Goal: Task Accomplishment & Management: Manage account settings

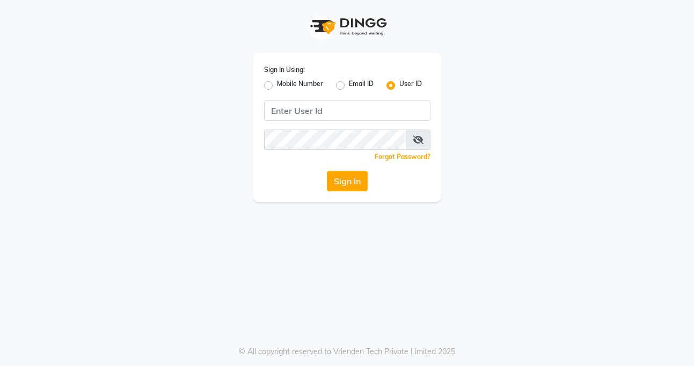
click at [277, 84] on label "Mobile Number" at bounding box center [300, 85] width 46 height 13
click at [277, 84] on input "Mobile Number" at bounding box center [280, 82] width 7 height 7
radio input "true"
radio input "false"
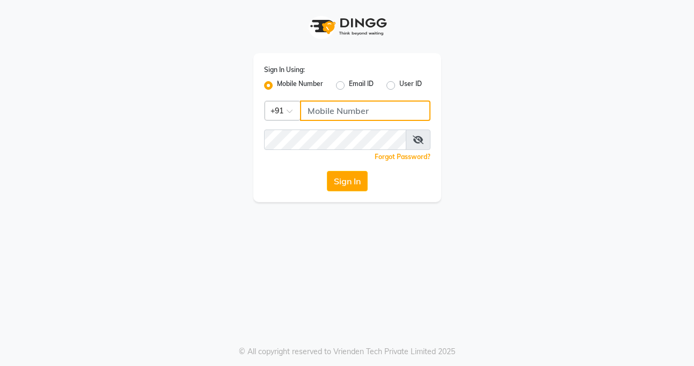
click at [318, 107] on input "Username" at bounding box center [365, 110] width 130 height 20
type input "9819193123"
click at [327, 171] on button "Sign In" at bounding box center [347, 181] width 41 height 20
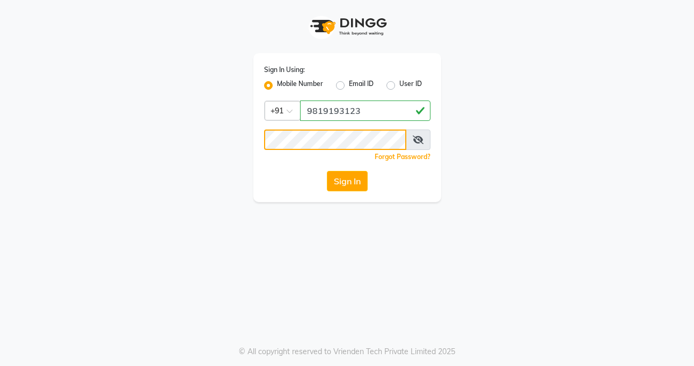
click at [327, 171] on button "Sign In" at bounding box center [347, 181] width 41 height 20
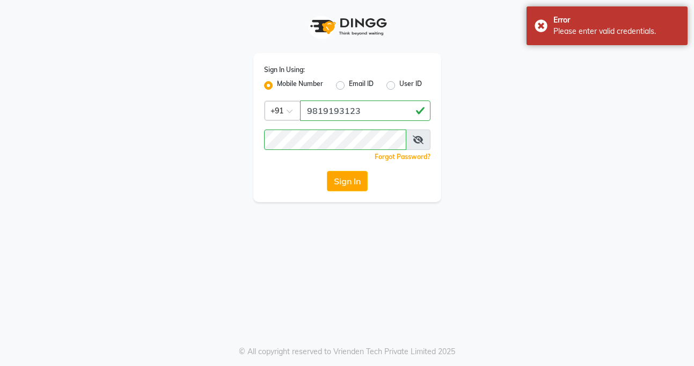
click at [410, 141] on span at bounding box center [418, 139] width 25 height 20
click at [419, 143] on icon at bounding box center [418, 139] width 11 height 9
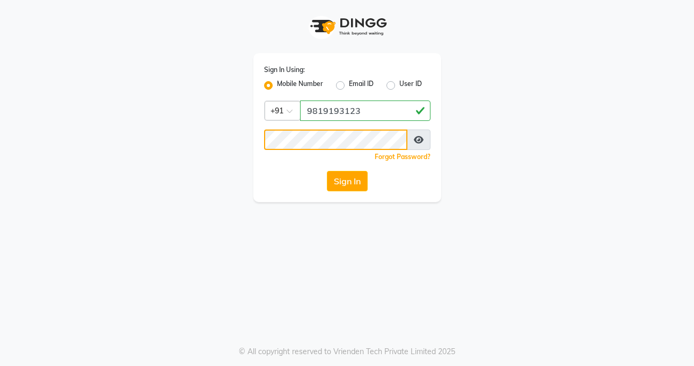
click at [327, 171] on button "Sign In" at bounding box center [347, 181] width 41 height 20
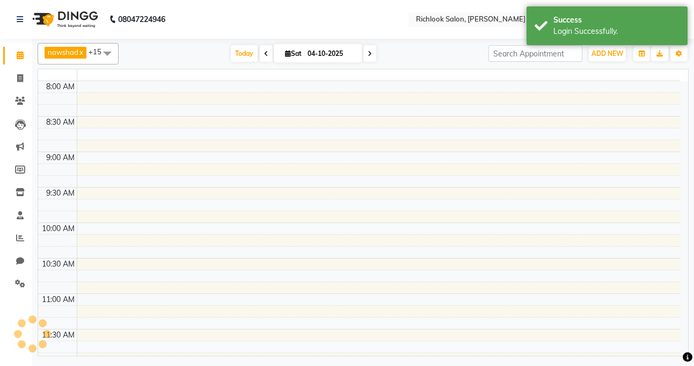
select select "en"
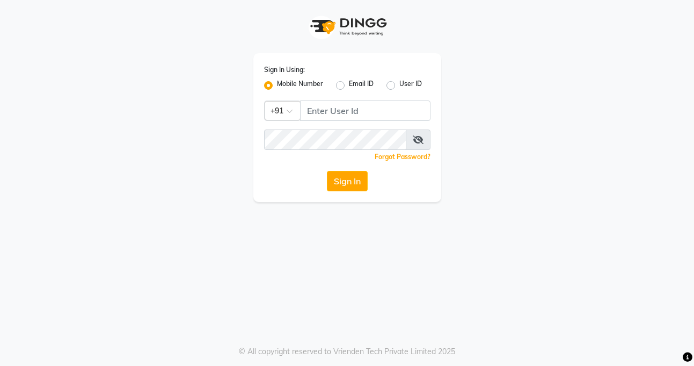
click at [400, 85] on label "User ID" at bounding box center [411, 85] width 23 height 13
click at [400, 85] on input "User ID" at bounding box center [403, 82] width 7 height 7
radio input "true"
radio input "false"
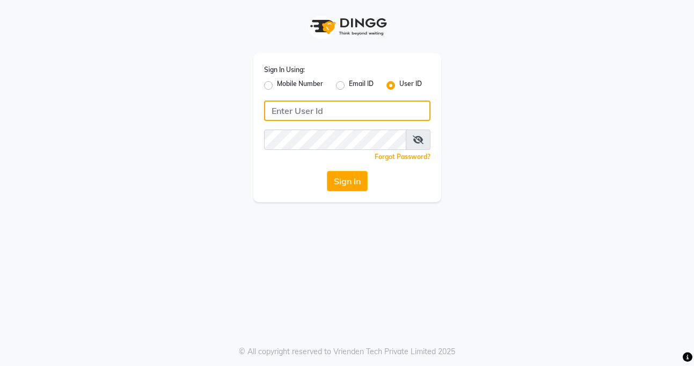
click at [329, 110] on input "Username" at bounding box center [347, 110] width 166 height 20
type input "vina"
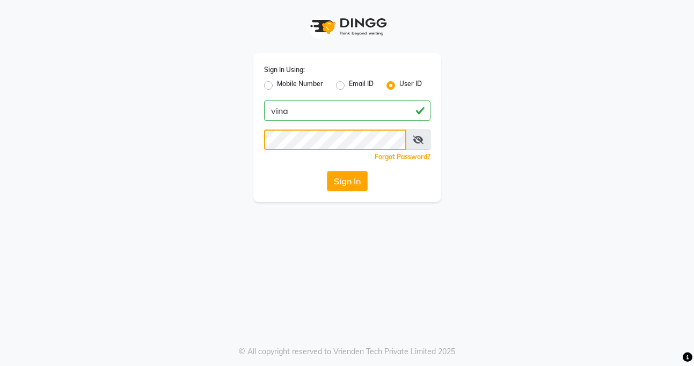
click at [327, 171] on button "Sign In" at bounding box center [347, 181] width 41 height 20
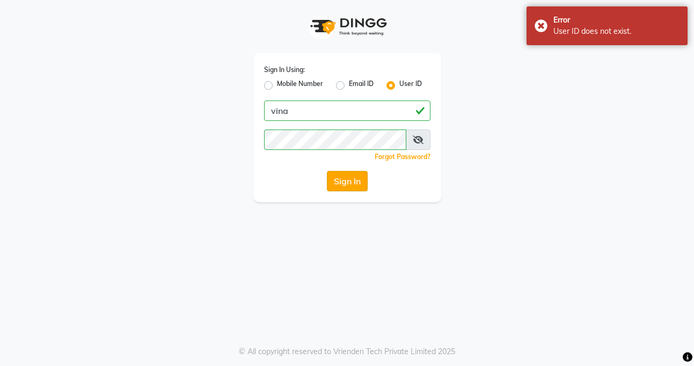
click at [352, 184] on button "Sign In" at bounding box center [347, 181] width 41 height 20
click at [336, 117] on input "vina" at bounding box center [347, 110] width 166 height 20
click at [349, 83] on label "Email ID" at bounding box center [361, 85] width 25 height 13
click at [349, 83] on input "Email ID" at bounding box center [352, 82] width 7 height 7
radio input "true"
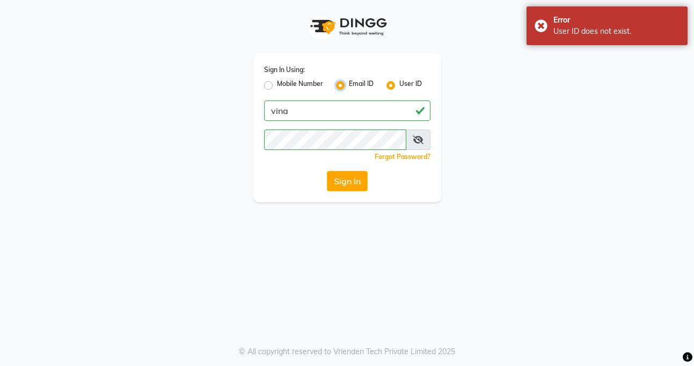
radio input "false"
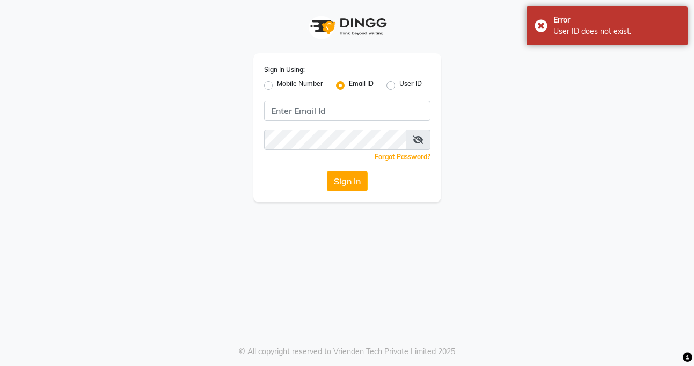
click at [273, 88] on div "Mobile Number" at bounding box center [293, 85] width 59 height 13
click at [277, 89] on label "Mobile Number" at bounding box center [300, 85] width 46 height 13
click at [277, 86] on input "Mobile Number" at bounding box center [280, 82] width 7 height 7
radio input "true"
radio input "false"
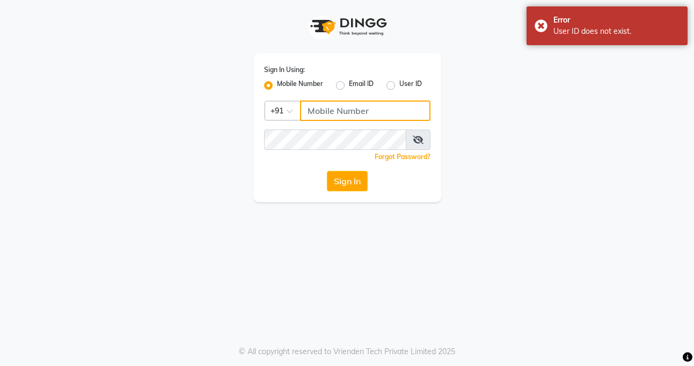
click at [318, 107] on input "Username" at bounding box center [365, 110] width 130 height 20
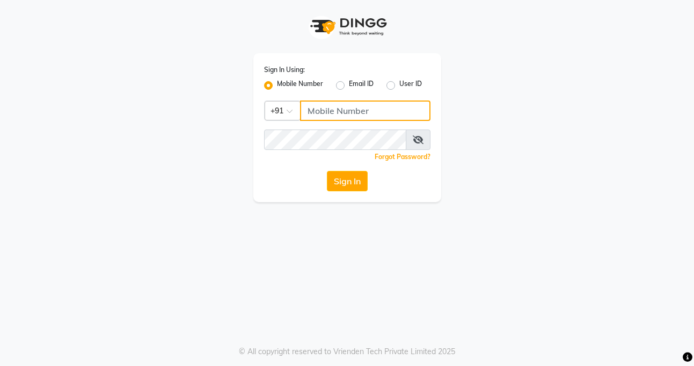
type input "1"
type input "8652596525"
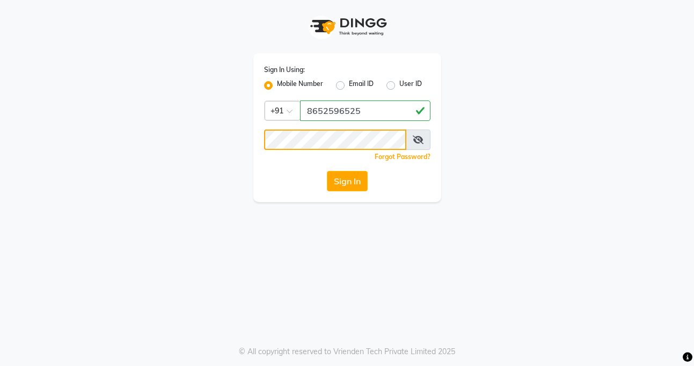
click at [327, 171] on button "Sign In" at bounding box center [347, 181] width 41 height 20
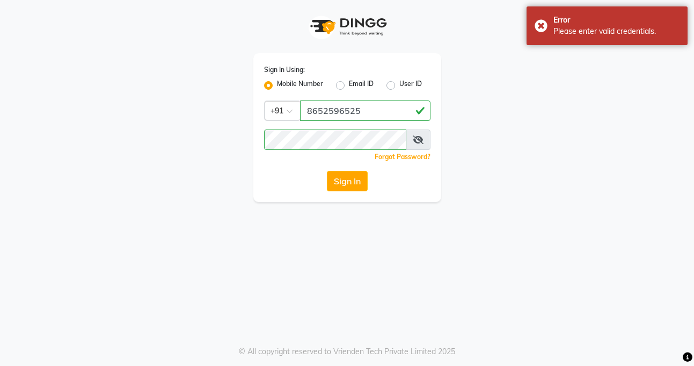
click at [346, 170] on div "Sign In Using: Mobile Number Email ID User ID Country Code × [PHONE_NUMBER] Rem…" at bounding box center [347, 127] width 188 height 149
click at [349, 182] on button "Sign In" at bounding box center [347, 181] width 41 height 20
click at [349, 182] on div "Sign In" at bounding box center [347, 181] width 166 height 20
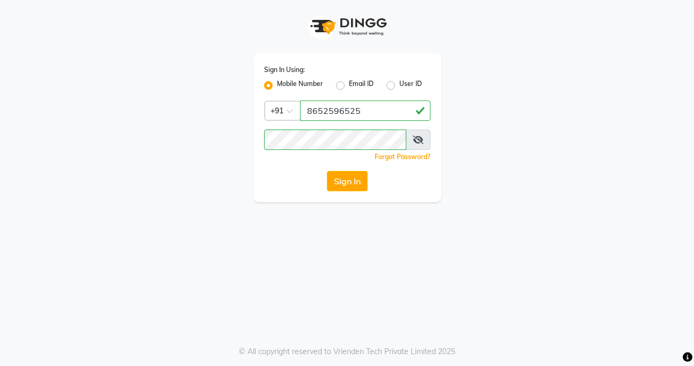
click at [349, 85] on label "Email ID" at bounding box center [361, 85] width 25 height 13
click at [349, 85] on input "Email ID" at bounding box center [352, 82] width 7 height 7
radio input "true"
radio input "false"
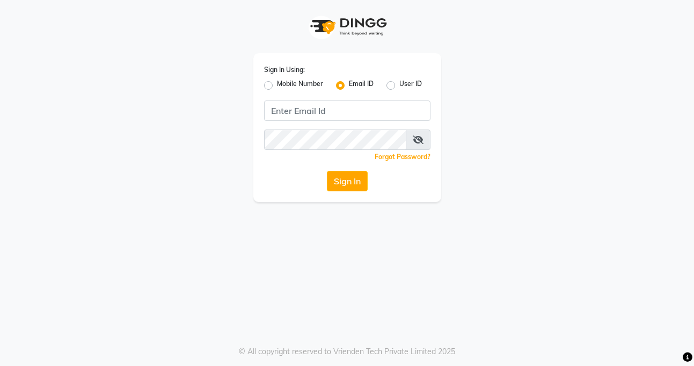
click at [277, 87] on label "Mobile Number" at bounding box center [300, 85] width 46 height 13
click at [277, 86] on input "Mobile Number" at bounding box center [280, 82] width 7 height 7
radio input "true"
radio input "false"
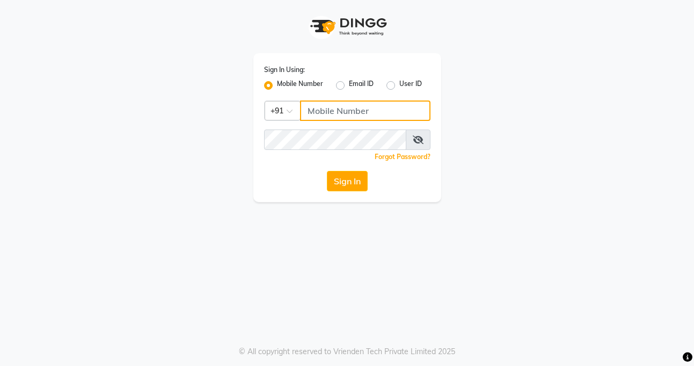
click at [315, 108] on input "Username" at bounding box center [365, 110] width 130 height 20
click at [400, 86] on label "User ID" at bounding box center [411, 85] width 23 height 13
click at [400, 86] on input "User ID" at bounding box center [403, 82] width 7 height 7
radio input "true"
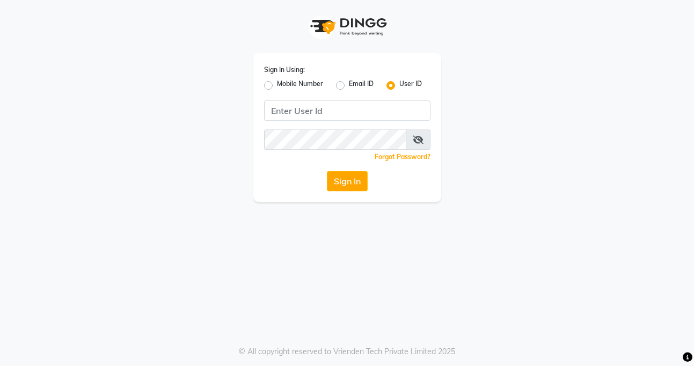
click at [277, 83] on label "Mobile Number" at bounding box center [300, 85] width 46 height 13
click at [277, 83] on input "Mobile Number" at bounding box center [280, 82] width 7 height 7
radio input "true"
radio input "false"
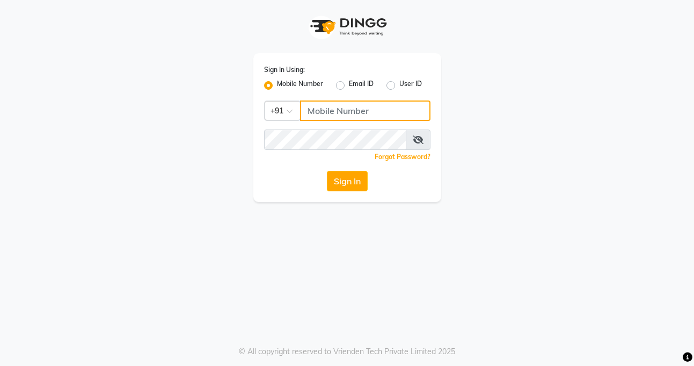
click at [315, 108] on input "Username" at bounding box center [365, 110] width 130 height 20
type input "8652596525"
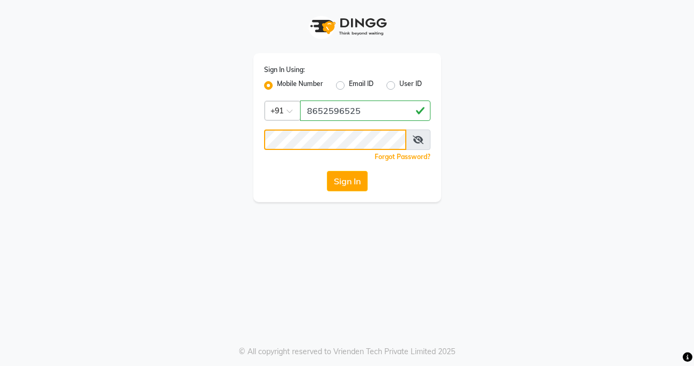
click at [327, 171] on button "Sign In" at bounding box center [347, 181] width 41 height 20
click at [418, 134] on span at bounding box center [418, 139] width 25 height 20
click at [415, 143] on icon at bounding box center [418, 139] width 11 height 9
click at [355, 188] on button "Sign In" at bounding box center [347, 181] width 41 height 20
